Goal: Information Seeking & Learning: Learn about a topic

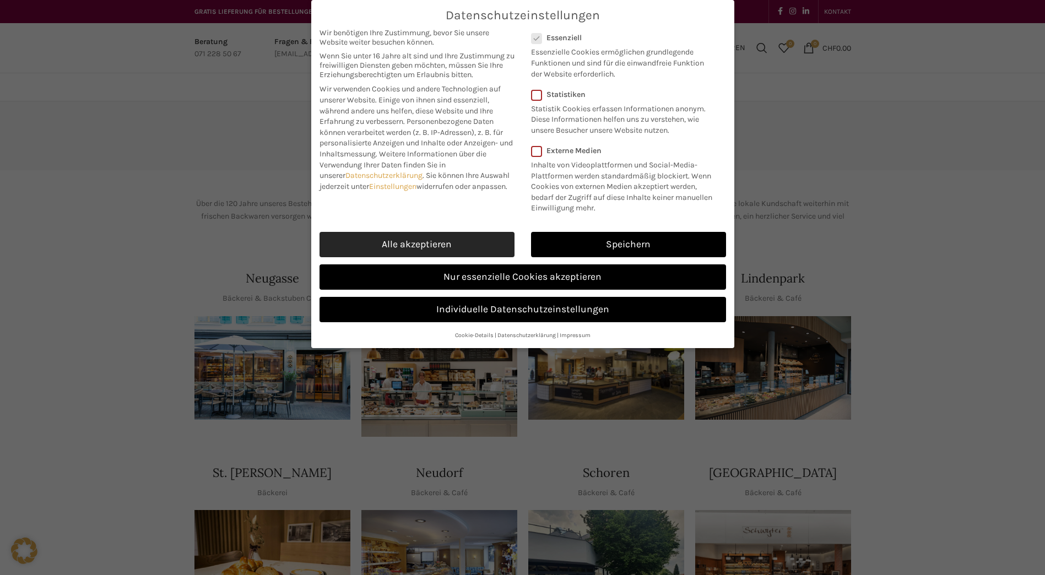
drag, startPoint x: 477, startPoint y: 236, endPoint x: 490, endPoint y: 247, distance: 16.9
click at [477, 236] on link "Alle akzeptieren" at bounding box center [416, 244] width 195 height 25
checkbox input "true"
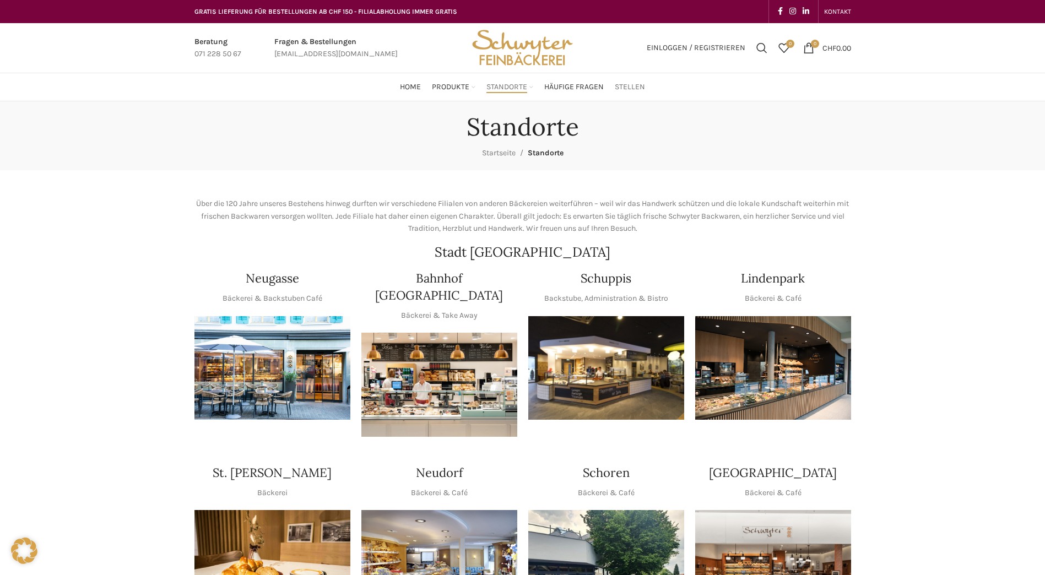
click at [630, 82] on span "Stellen" at bounding box center [630, 87] width 30 height 10
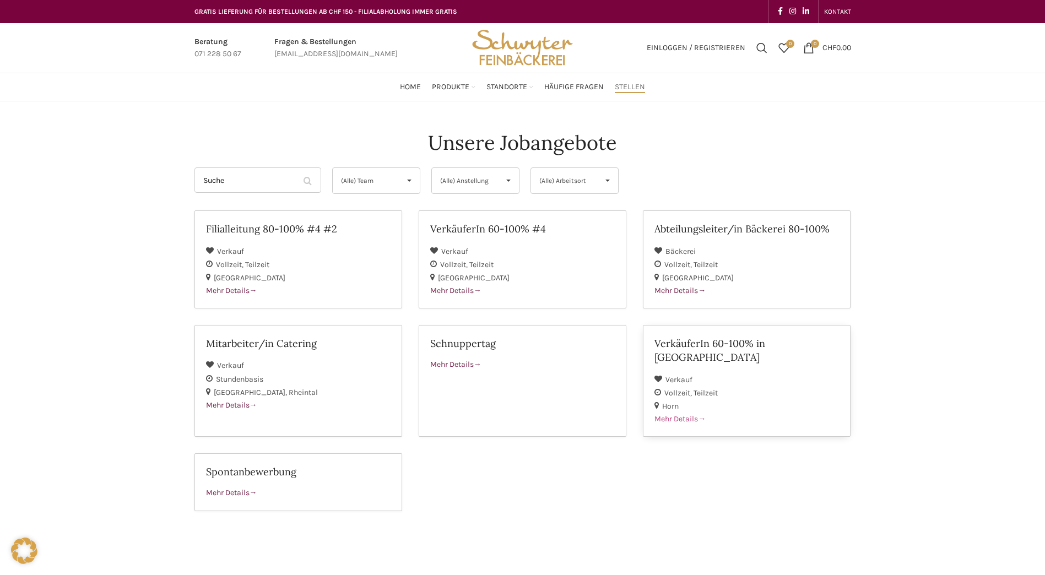
click at [689, 414] on span "Mehr Details" at bounding box center [679, 418] width 51 height 9
